Goal: Transaction & Acquisition: Register for event/course

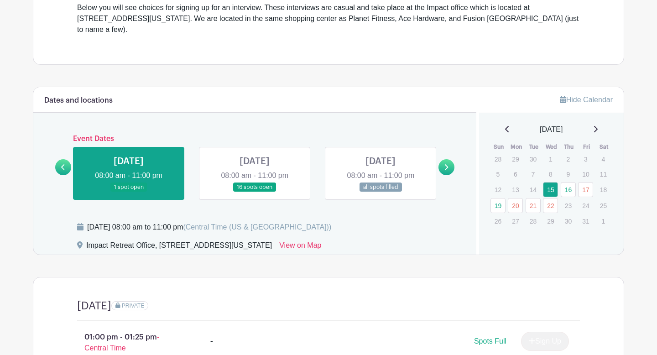
scroll to position [315, 0]
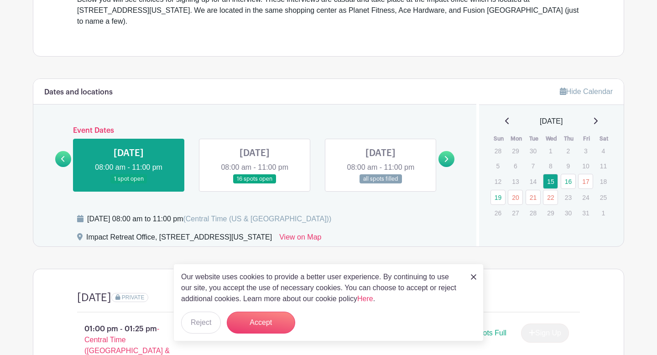
click at [255, 184] on link at bounding box center [255, 184] width 0 height 0
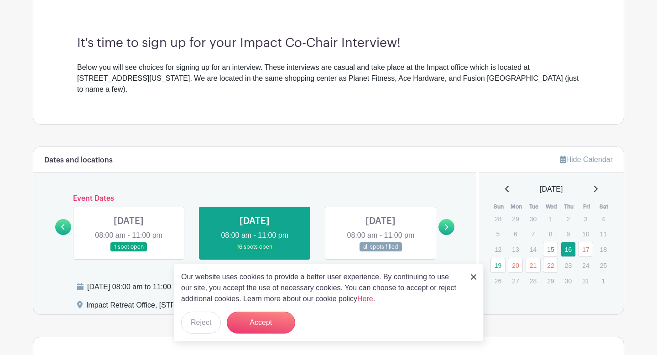
scroll to position [247, 0]
click at [451, 208] on div "Event Dates [DATE] 08:00 am - 11:00 pm 1 spot open [DATE] 08:00 am - 11:00 pm 1…" at bounding box center [254, 227] width 399 height 65
click at [448, 219] on link at bounding box center [446, 227] width 16 height 16
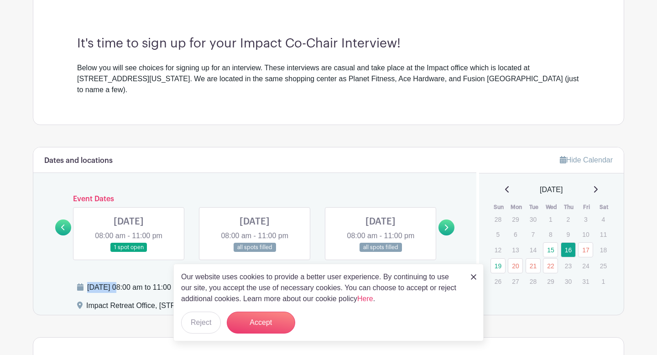
click at [448, 219] on link at bounding box center [446, 227] width 16 height 16
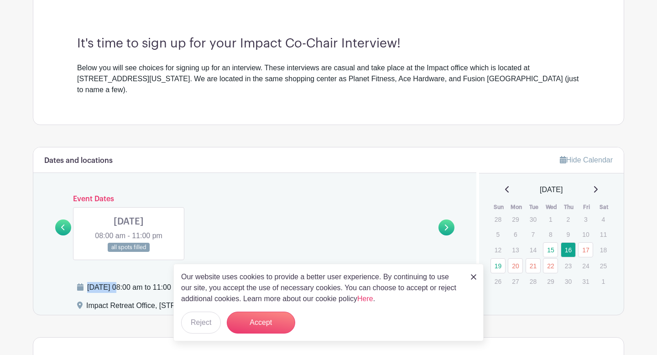
click at [67, 221] on link at bounding box center [63, 227] width 16 height 16
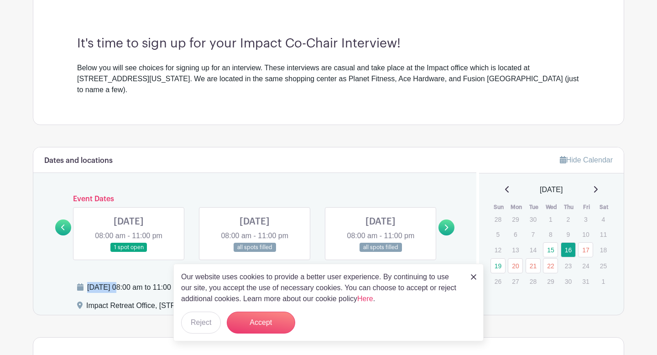
click at [67, 221] on link at bounding box center [63, 227] width 16 height 16
click at [57, 223] on div at bounding box center [63, 227] width 16 height 16
click at [62, 221] on link at bounding box center [63, 227] width 16 height 16
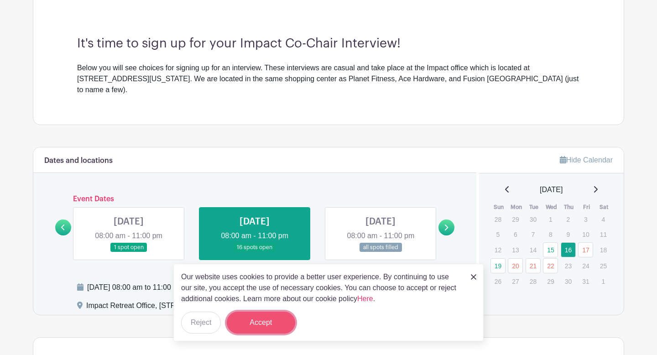
click at [264, 320] on button "Accept" at bounding box center [261, 323] width 68 height 22
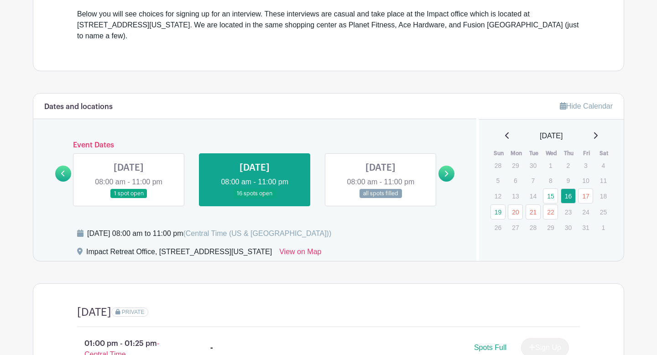
scroll to position [314, 0]
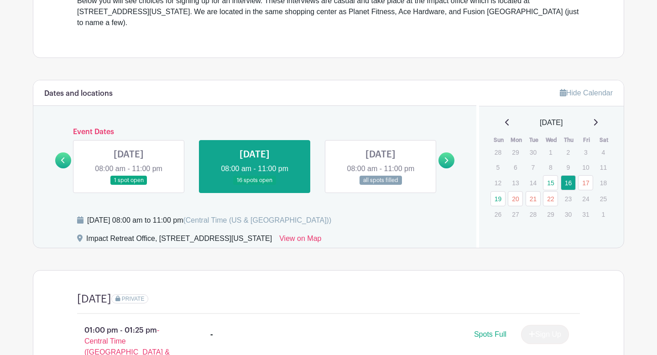
click at [129, 185] on link at bounding box center [129, 185] width 0 height 0
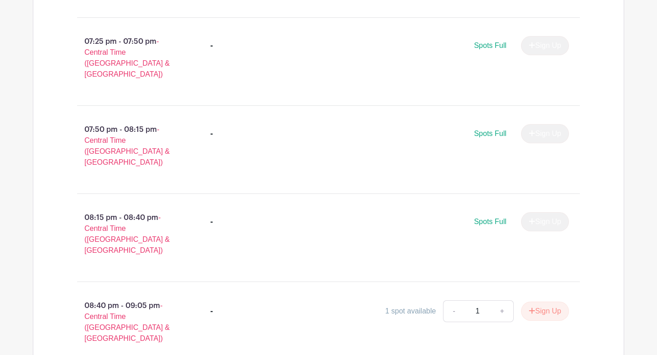
scroll to position [1897, 0]
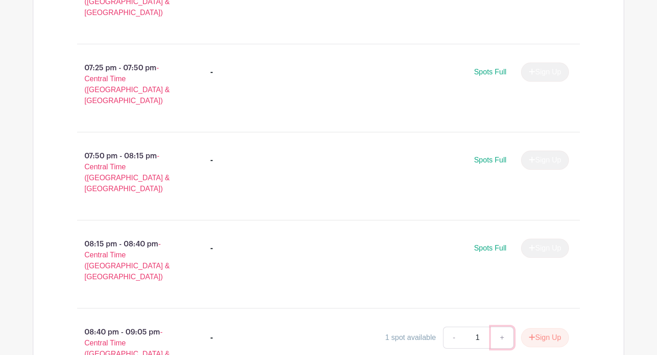
click at [501, 327] on link "+" at bounding box center [502, 338] width 23 height 22
click at [532, 328] on button "Sign Up" at bounding box center [545, 337] width 48 height 19
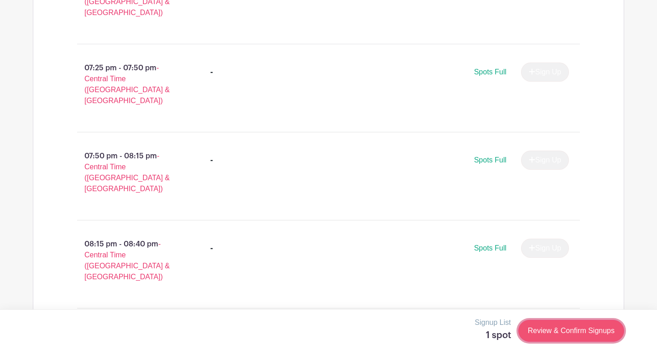
click at [548, 328] on link "Review & Confirm Signups" at bounding box center [571, 331] width 106 height 22
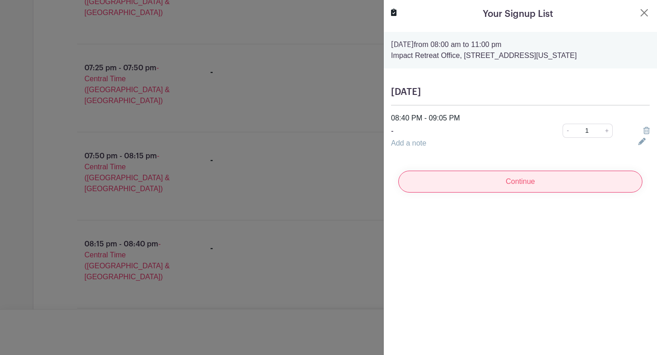
click at [547, 179] on input "Continue" at bounding box center [520, 182] width 244 height 22
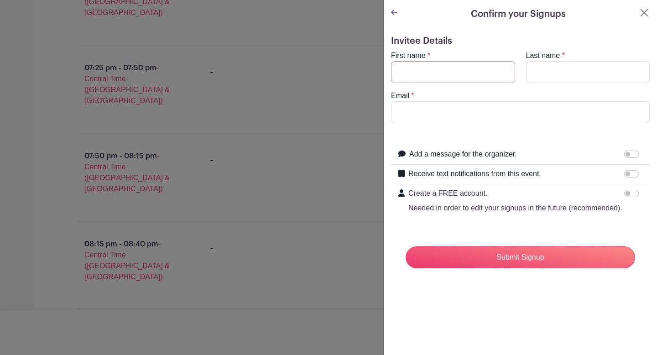
click at [460, 81] on input "First name" at bounding box center [453, 72] width 124 height 22
type input "[PERSON_NAME]"
type input "[EMAIL_ADDRESS][DOMAIN_NAME]"
click at [407, 136] on form "Invitee Details First name * [PERSON_NAME] Last name * [PERSON_NAME] Email * [E…" at bounding box center [520, 156] width 259 height 240
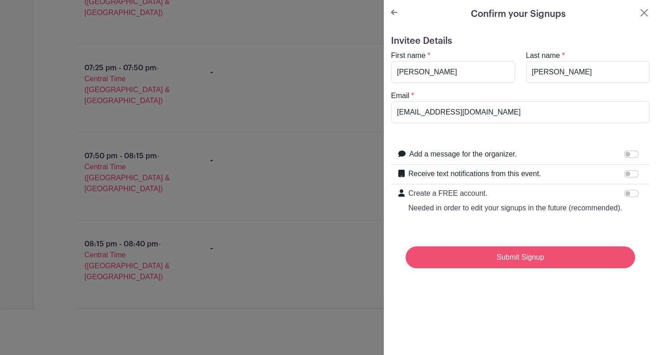
click at [545, 253] on input "Submit Signup" at bounding box center [520, 257] width 229 height 22
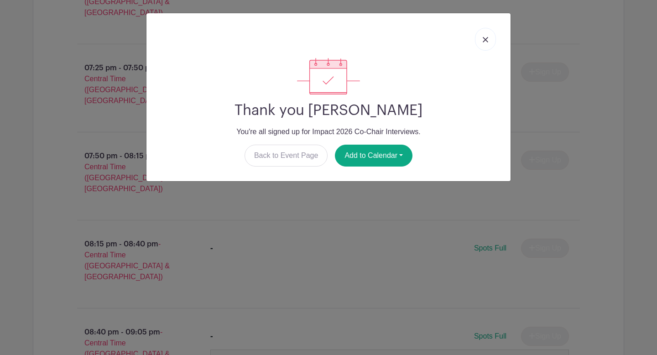
click at [488, 33] on link at bounding box center [485, 39] width 21 height 23
